Goal: Task Accomplishment & Management: Manage account settings

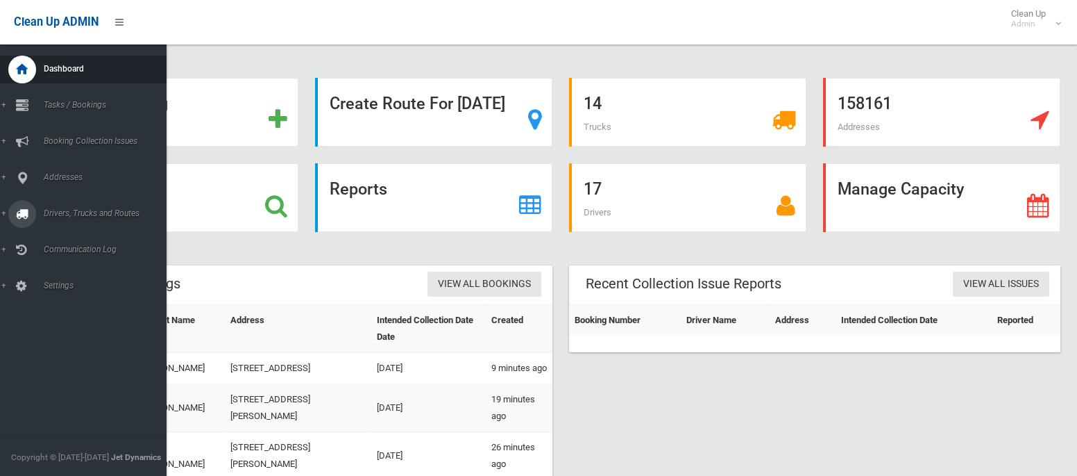
click at [87, 210] on span "Drivers, Trucks and Routes" at bounding box center [103, 213] width 127 height 10
click at [66, 301] on span "Routes" at bounding box center [97, 296] width 115 height 10
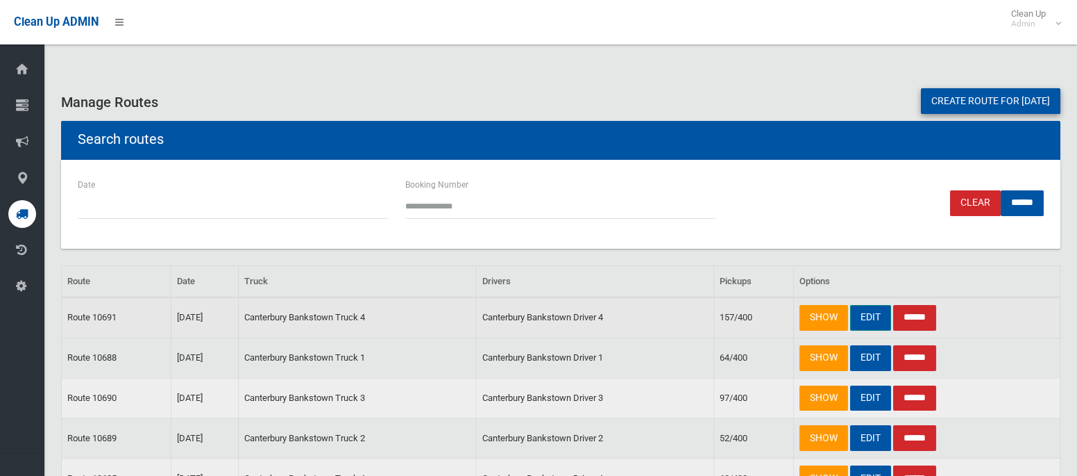
click at [875, 317] on link "EDIT" at bounding box center [870, 318] width 41 height 26
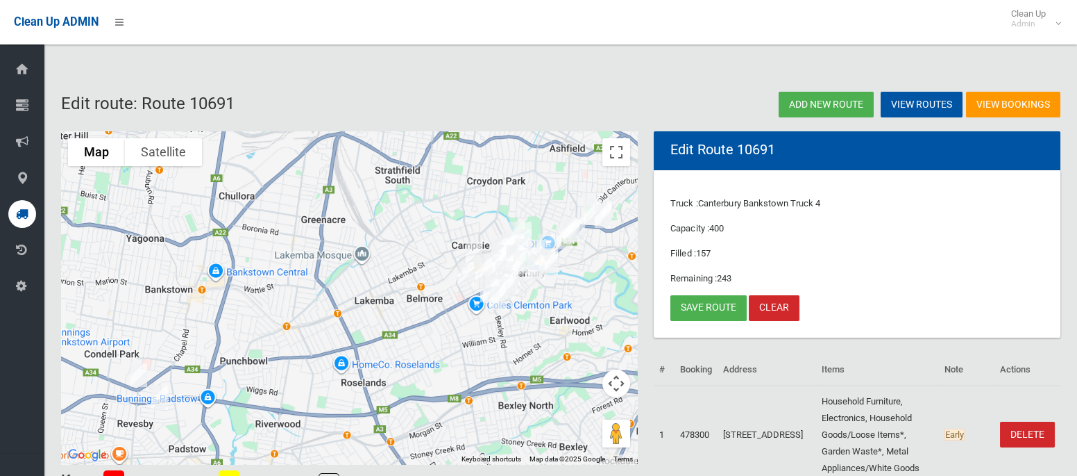
drag, startPoint x: 528, startPoint y: 314, endPoint x: 540, endPoint y: 339, distance: 27.0
click at [540, 339] on div at bounding box center [349, 297] width 576 height 333
click at [1038, 28] on small "Admin" at bounding box center [1029, 24] width 35 height 10
click at [1032, 66] on link "Logout" at bounding box center [1032, 61] width 72 height 24
